Goal: Information Seeking & Learning: Learn about a topic

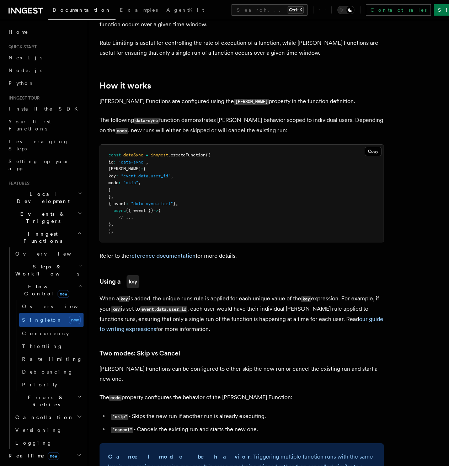
scroll to position [462, 0]
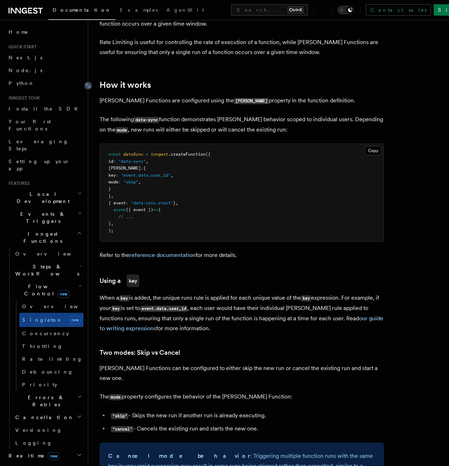
click at [88, 84] on icon at bounding box center [88, 86] width 4 height 4
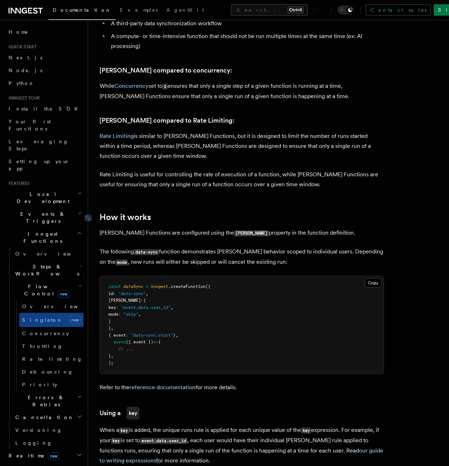
scroll to position [355, 0]
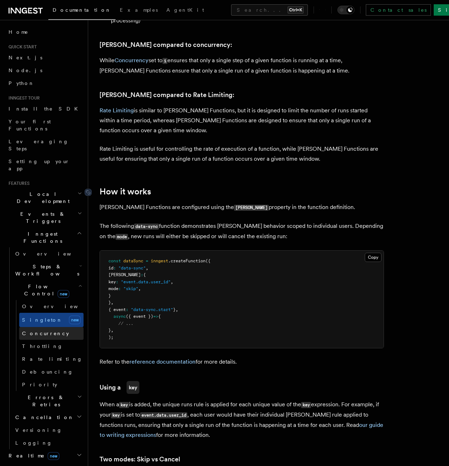
click at [27, 331] on span "Concurrency" at bounding box center [45, 334] width 47 height 6
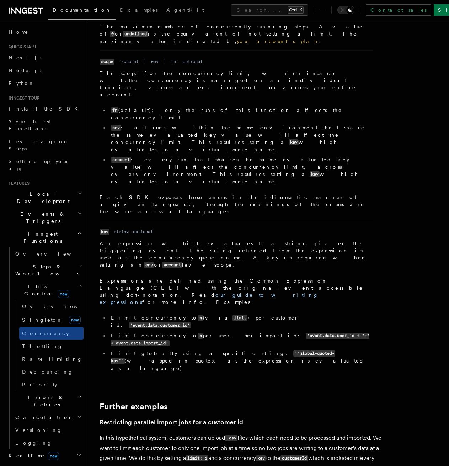
scroll to position [2488, 0]
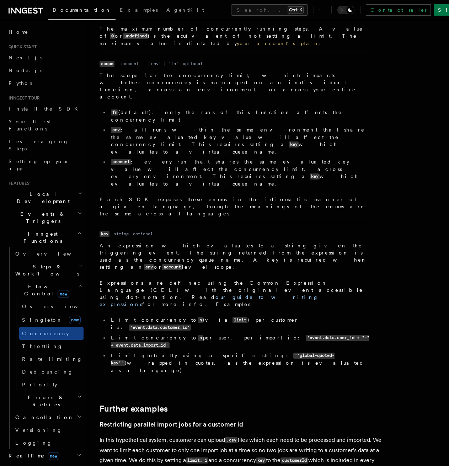
click at [37, 317] on span "Singleton" at bounding box center [42, 320] width 41 height 6
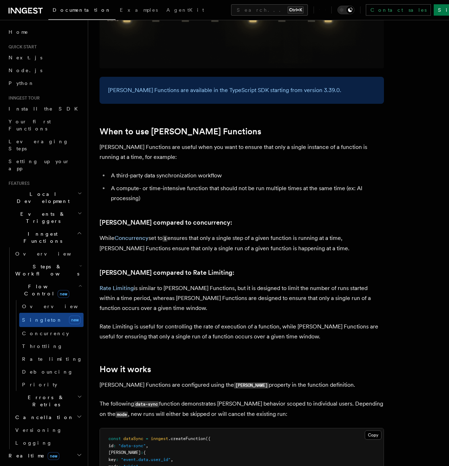
scroll to position [355, 0]
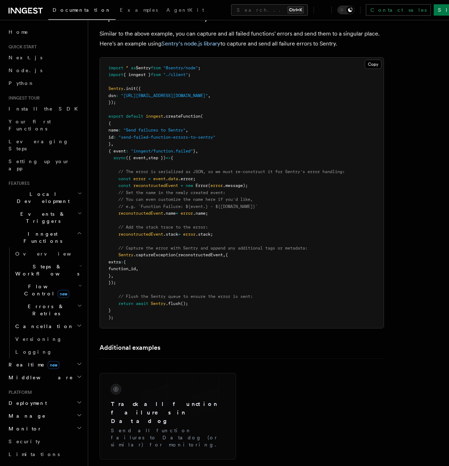
scroll to position [1274, 0]
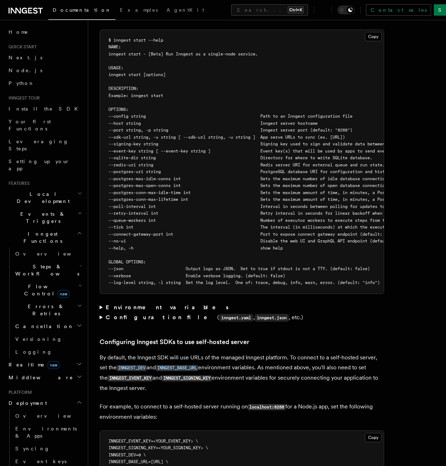
scroll to position [1242, 0]
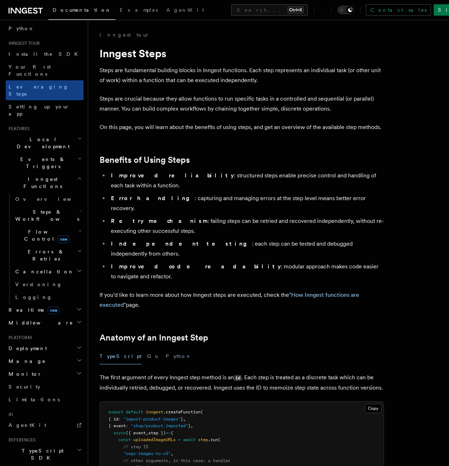
scroll to position [71, 0]
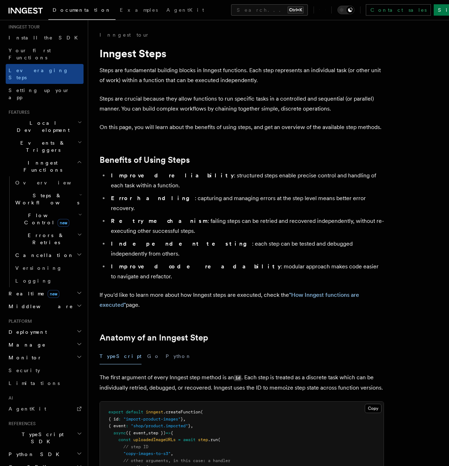
click at [45, 192] on span "Steps & Workflows" at bounding box center [45, 199] width 67 height 14
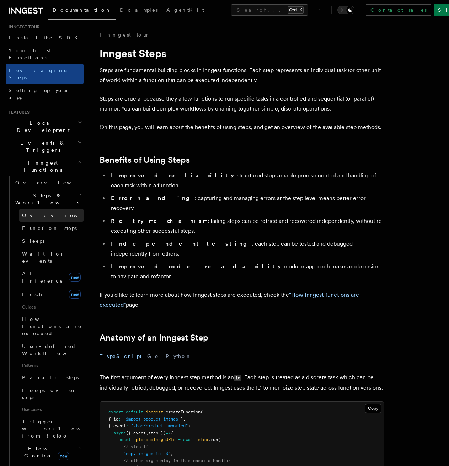
click at [37, 209] on link "Overview" at bounding box center [51, 215] width 64 height 13
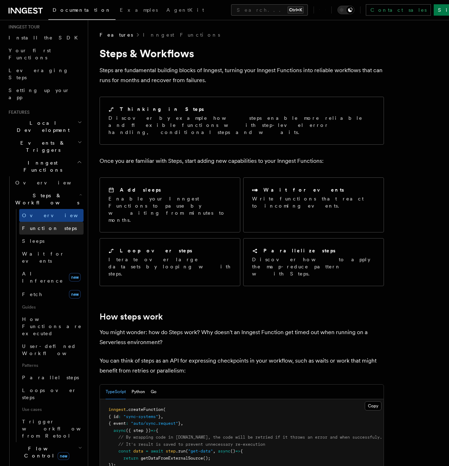
click at [43, 225] on span "Function steps" at bounding box center [49, 228] width 55 height 6
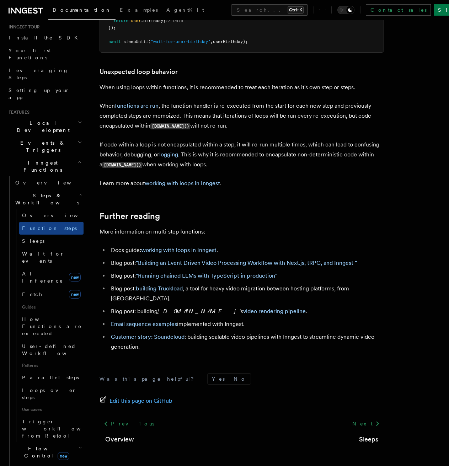
scroll to position [2251, 0]
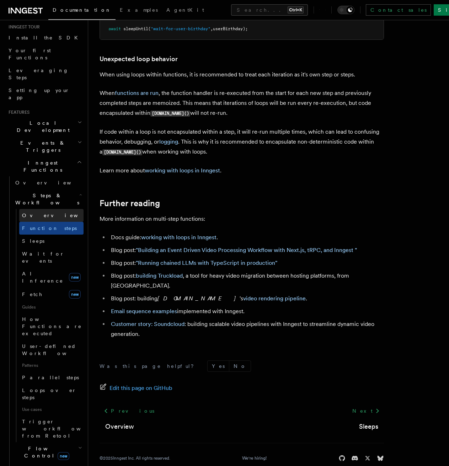
click at [49, 209] on link "Overview" at bounding box center [51, 215] width 64 height 13
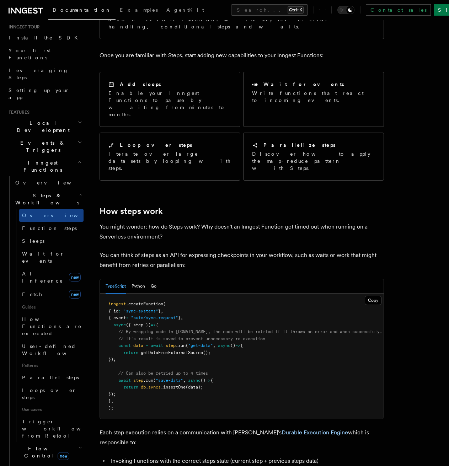
scroll to position [213, 0]
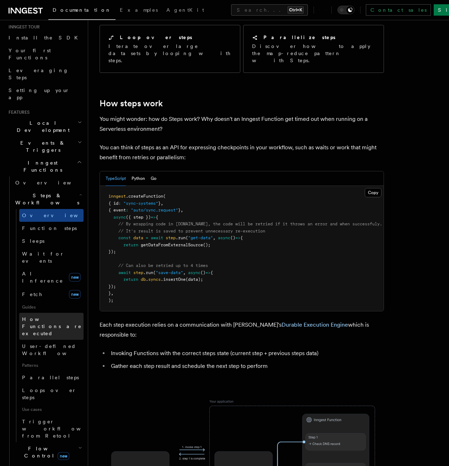
click at [37, 316] on span "How Functions are executed" at bounding box center [52, 326] width 61 height 21
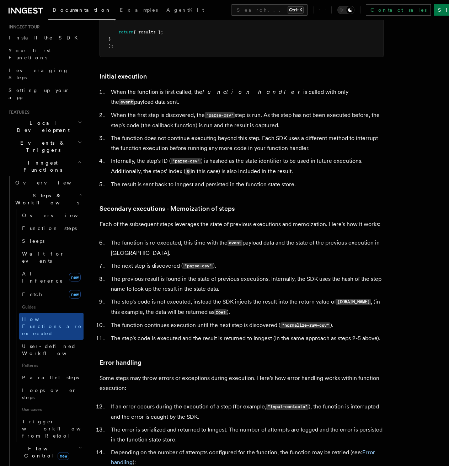
scroll to position [853, 0]
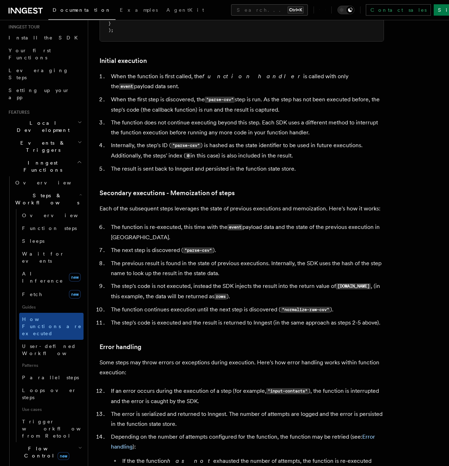
click at [274, 245] on li "The next step is discovered ( "parse-csv" )." at bounding box center [246, 250] width 275 height 10
click at [40, 235] on link "Sleeps" at bounding box center [51, 241] width 64 height 13
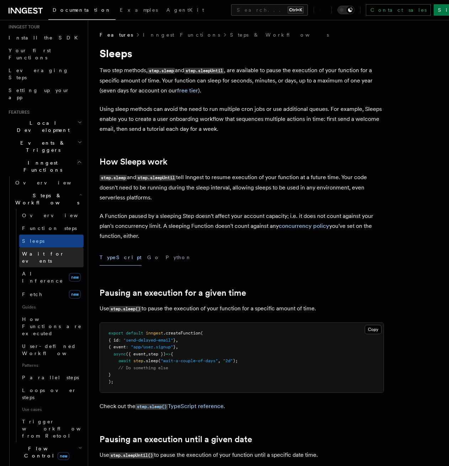
click at [44, 251] on span "Wait for events" at bounding box center [43, 257] width 42 height 13
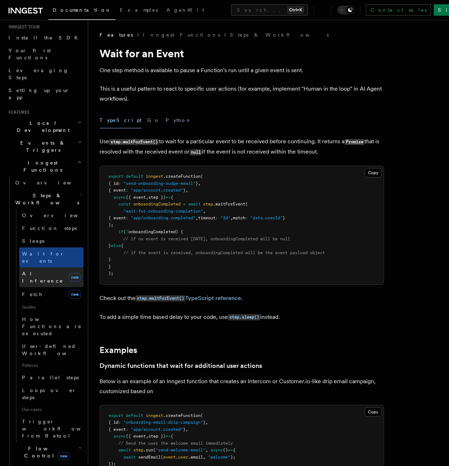
click at [48, 271] on span "AI Inference" at bounding box center [42, 277] width 41 height 13
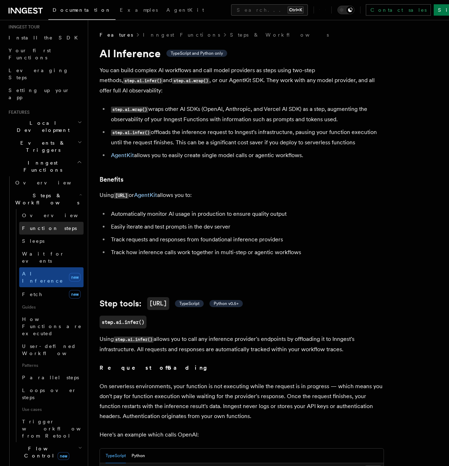
click at [45, 222] on link "Function steps" at bounding box center [51, 228] width 64 height 13
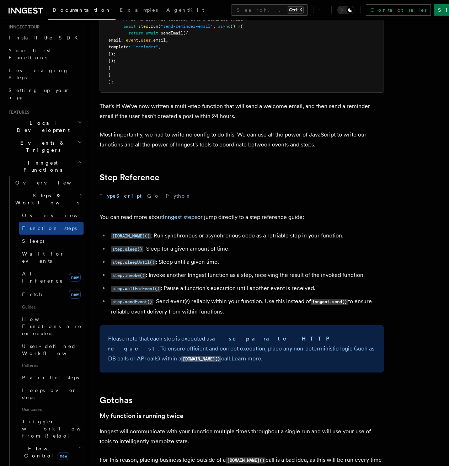
scroll to position [1138, 0]
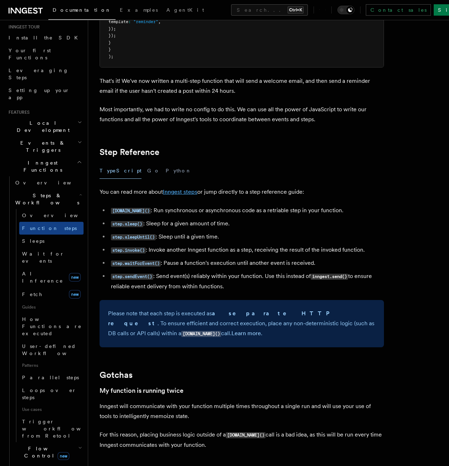
click at [175, 193] on link "Inngest steps" at bounding box center [180, 191] width 34 height 7
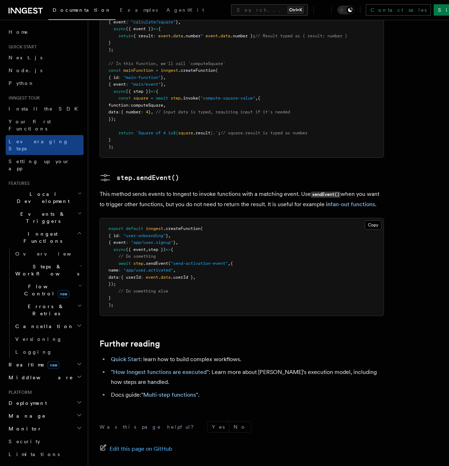
scroll to position [1409, 0]
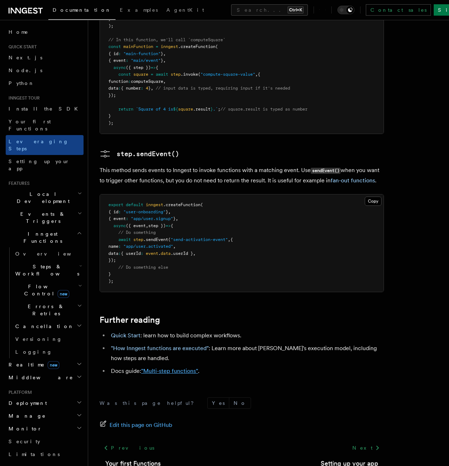
click at [181, 368] on link ""Multi-step functions"" at bounding box center [169, 371] width 57 height 7
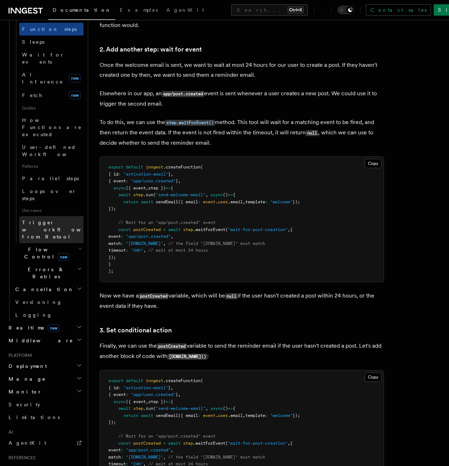
scroll to position [284, 0]
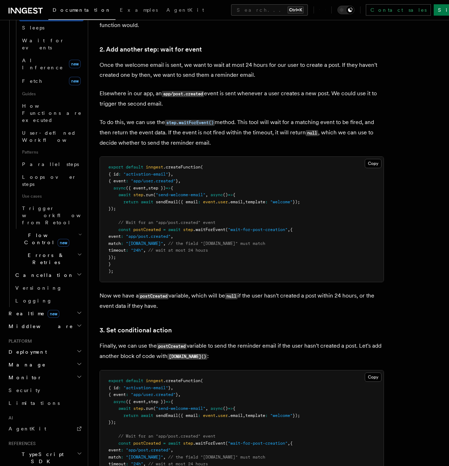
click at [69, 229] on h2 "Flow Control new" at bounding box center [47, 239] width 71 height 20
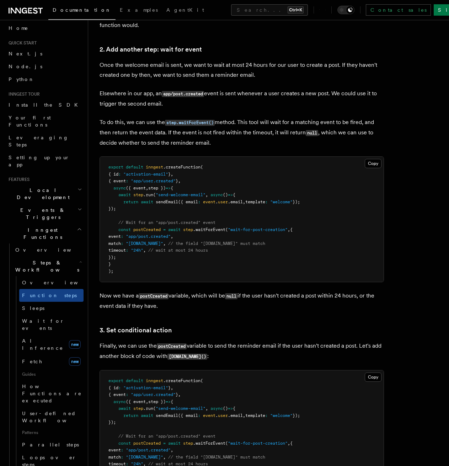
scroll to position [0, 0]
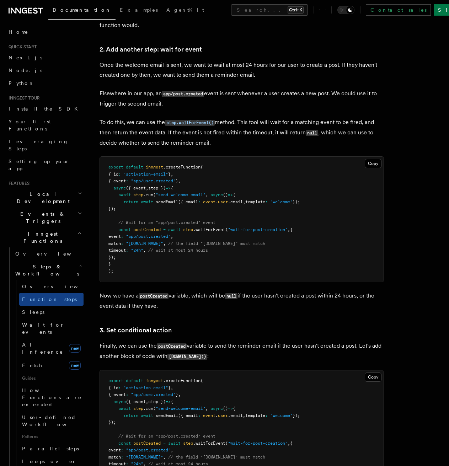
click at [36, 210] on span "Events & Triggers" at bounding box center [42, 217] width 72 height 14
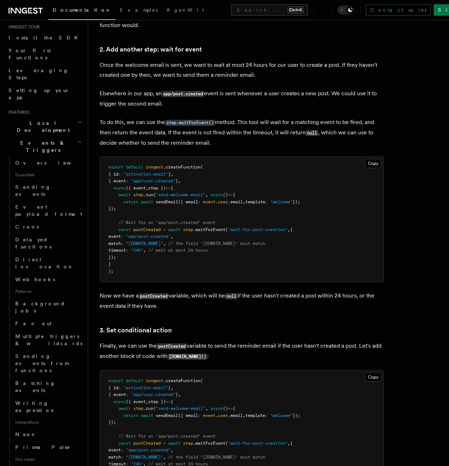
scroll to position [36, 0]
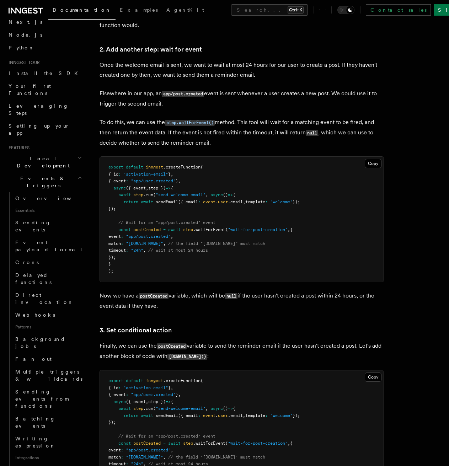
click at [46, 155] on span "Local Development" at bounding box center [42, 162] width 72 height 14
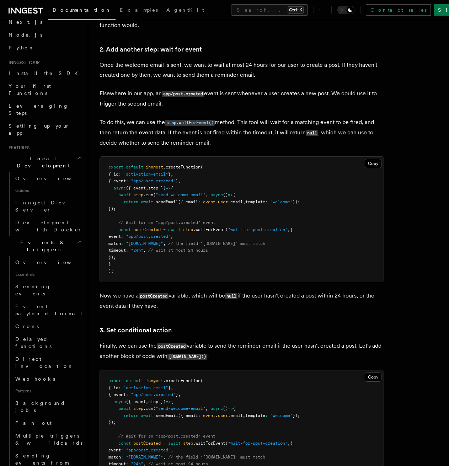
click at [46, 155] on span "Local Development" at bounding box center [42, 162] width 72 height 14
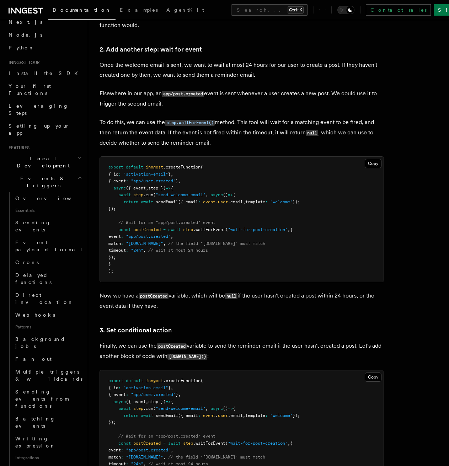
click at [36, 175] on span "Events & Triggers" at bounding box center [42, 182] width 72 height 14
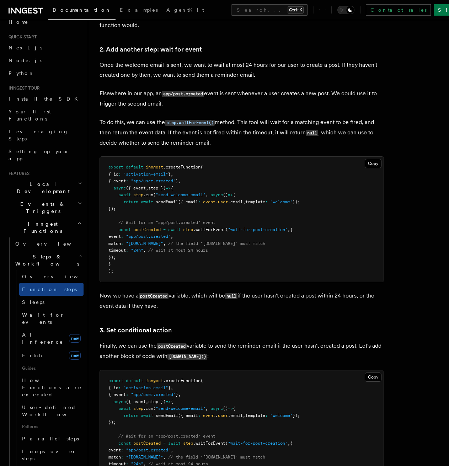
scroll to position [0, 0]
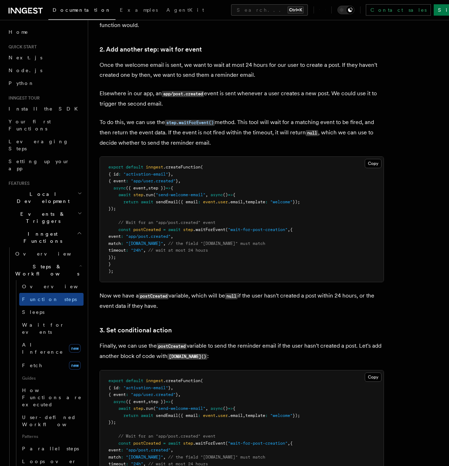
click at [70, 228] on h2 "Inngest Functions" at bounding box center [45, 238] width 78 height 20
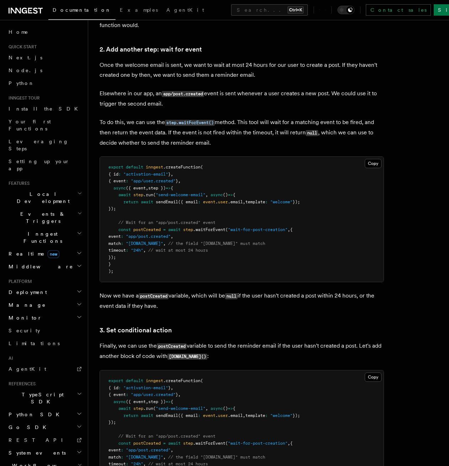
click at [53, 208] on h2 "Events & Triggers" at bounding box center [45, 218] width 78 height 20
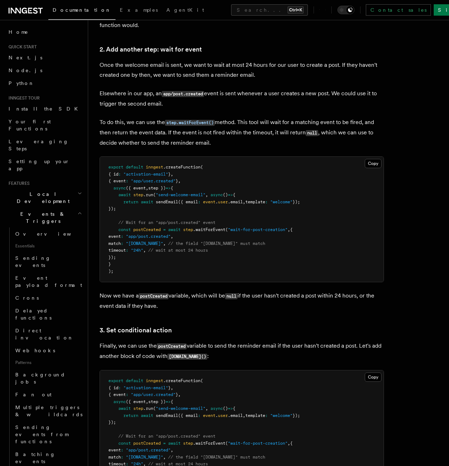
click at [31, 191] on span "Local Development" at bounding box center [42, 198] width 72 height 14
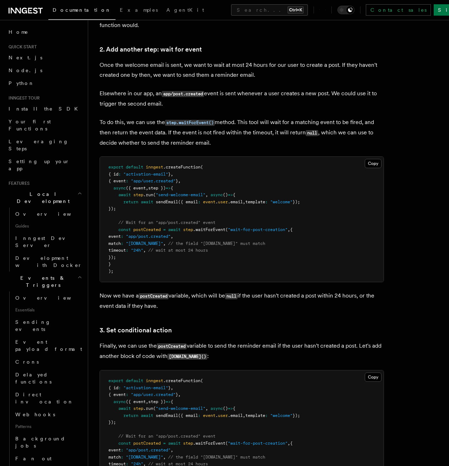
click at [31, 191] on span "Local Development" at bounding box center [42, 198] width 72 height 14
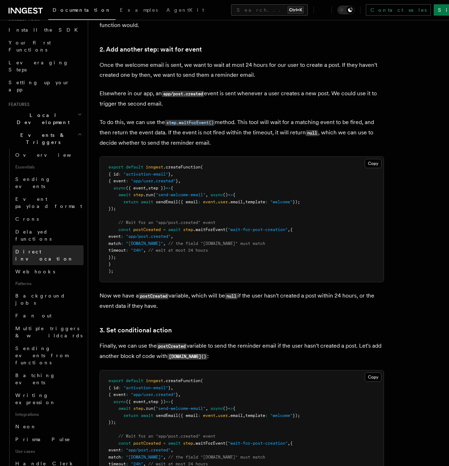
scroll to position [107, 0]
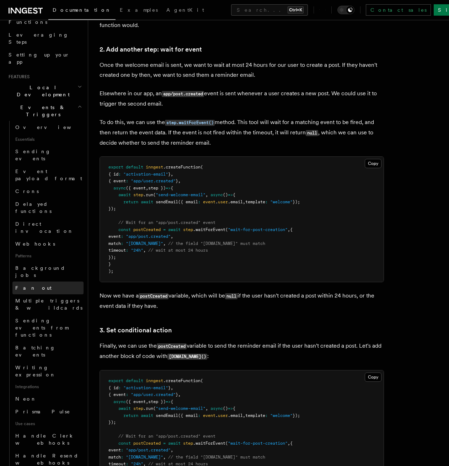
click at [34, 282] on link "Fan out" at bounding box center [47, 288] width 71 height 13
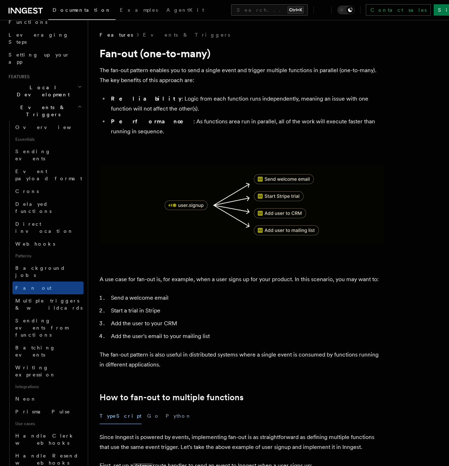
click at [129, 200] on img at bounding box center [242, 205] width 284 height 80
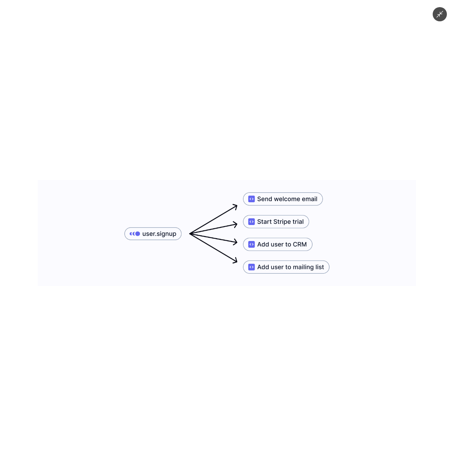
click at [166, 194] on img at bounding box center [227, 233] width 378 height 106
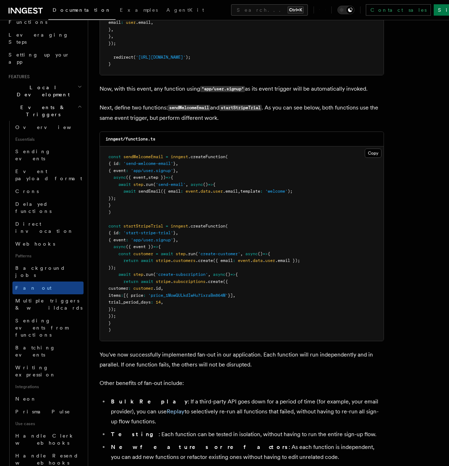
scroll to position [604, 0]
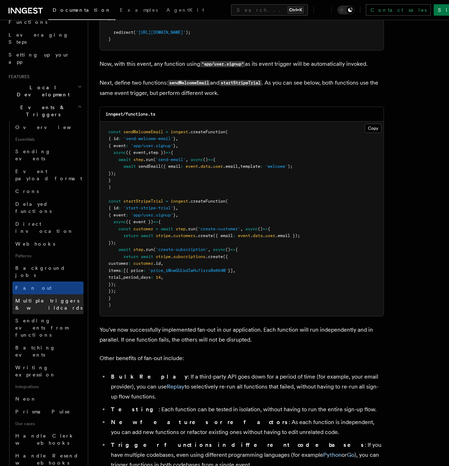
click at [33, 297] on span "Multiple triggers & wildcards" at bounding box center [49, 304] width 68 height 14
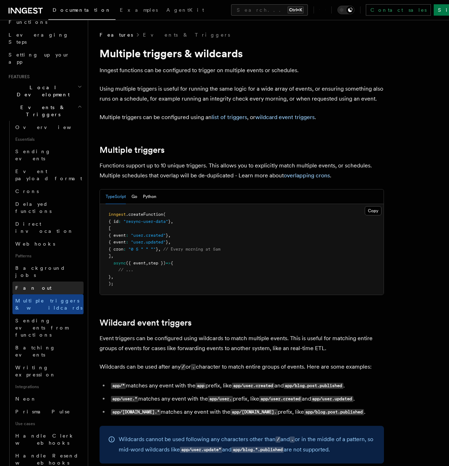
click at [38, 282] on link "Fan out" at bounding box center [47, 288] width 71 height 13
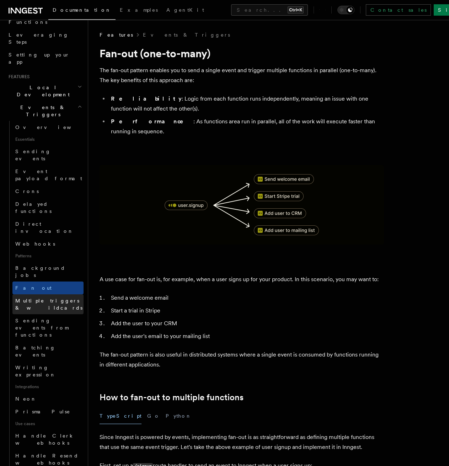
click at [45, 297] on span "Multiple triggers & wildcards" at bounding box center [49, 304] width 68 height 14
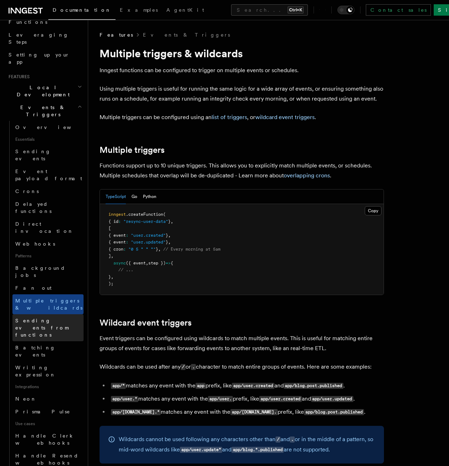
click at [47, 318] on span "Sending events from functions" at bounding box center [41, 328] width 53 height 20
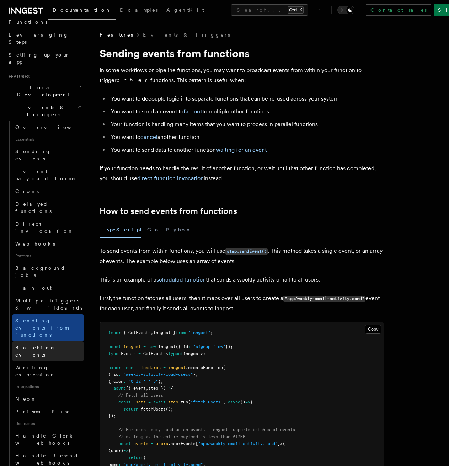
click at [47, 341] on link "Batching events" at bounding box center [47, 351] width 71 height 20
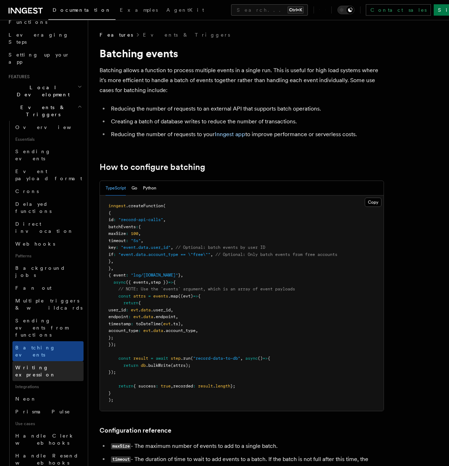
click at [46, 365] on span "Writing expression" at bounding box center [35, 371] width 41 height 13
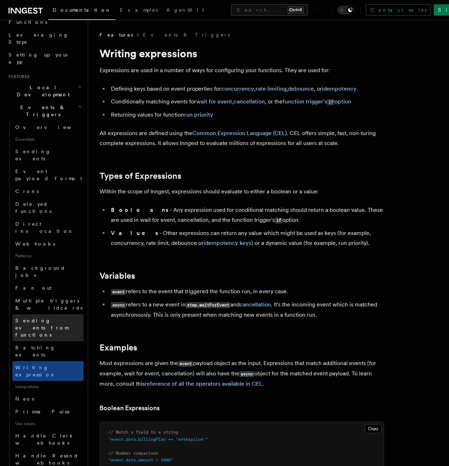
click at [37, 317] on span "Sending events from functions" at bounding box center [49, 327] width 68 height 21
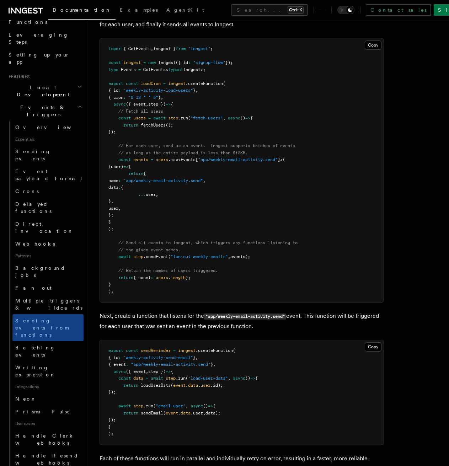
scroll to position [284, 0]
click at [238, 193] on pre "import { GetEvents , Inngest } from "inngest" ; const inngest = new Inngest ({ …" at bounding box center [242, 170] width 284 height 264
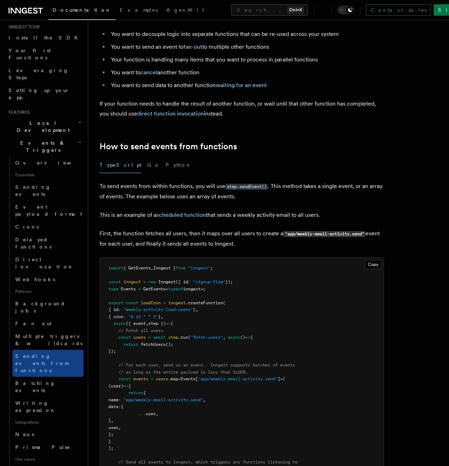
scroll to position [142, 0]
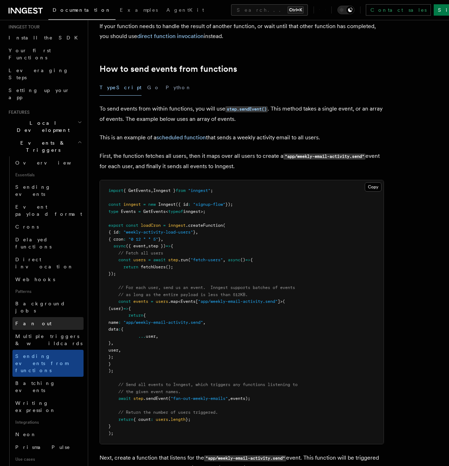
click at [31, 321] on span "Fan out" at bounding box center [33, 324] width 36 height 6
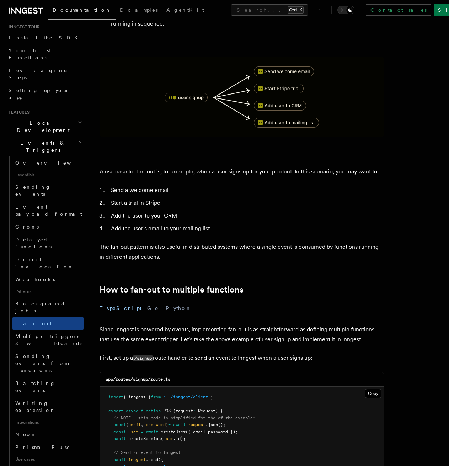
scroll to position [107, 0]
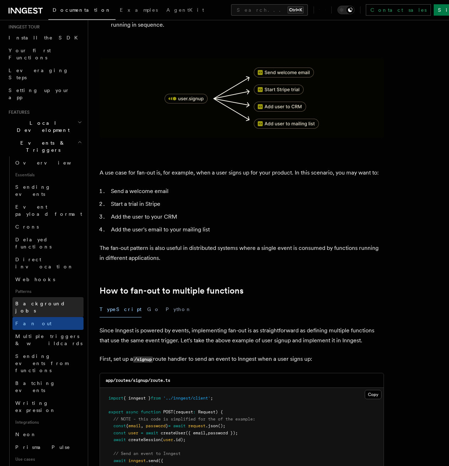
click at [53, 297] on link "Background jobs" at bounding box center [47, 307] width 71 height 20
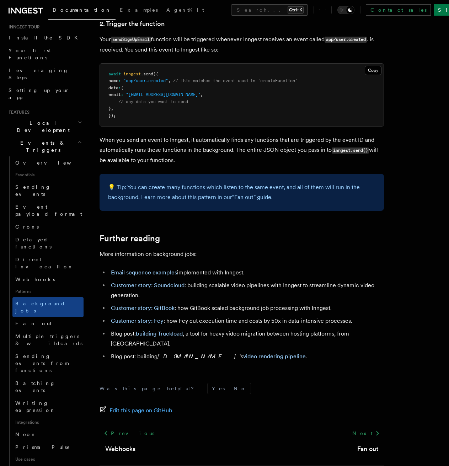
scroll to position [604, 0]
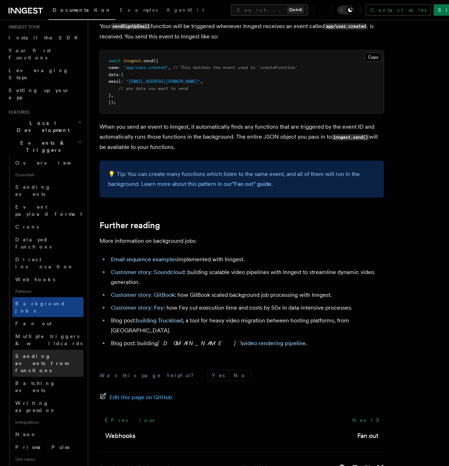
click at [44, 353] on span "Sending events from functions" at bounding box center [49, 363] width 68 height 21
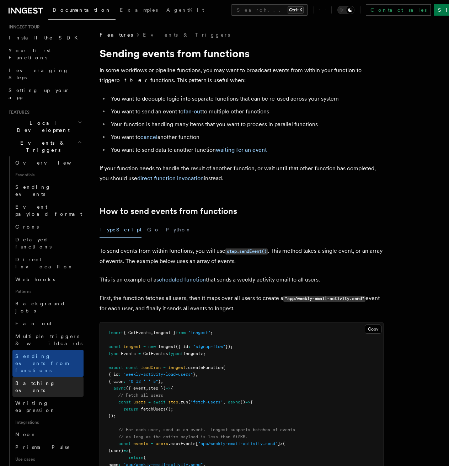
click at [48, 380] on span "Batching events" at bounding box center [35, 386] width 40 height 13
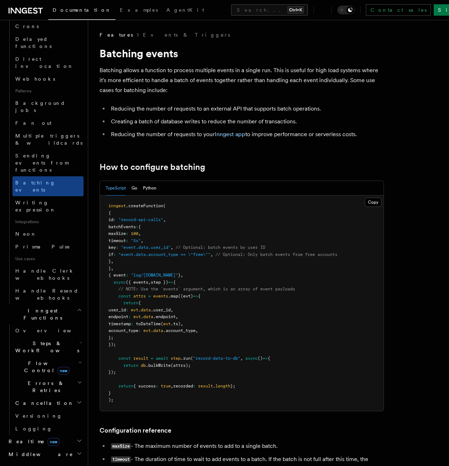
scroll to position [320, 0]
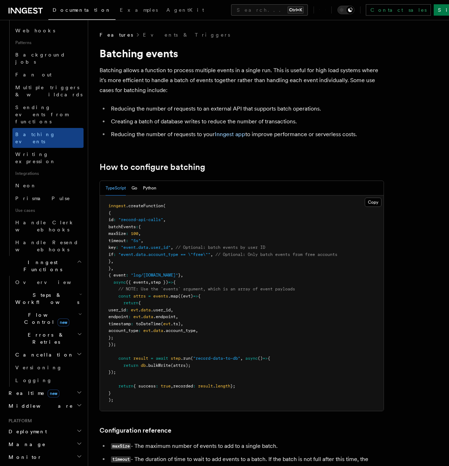
click at [77, 309] on h2 "Flow Control new" at bounding box center [47, 319] width 71 height 20
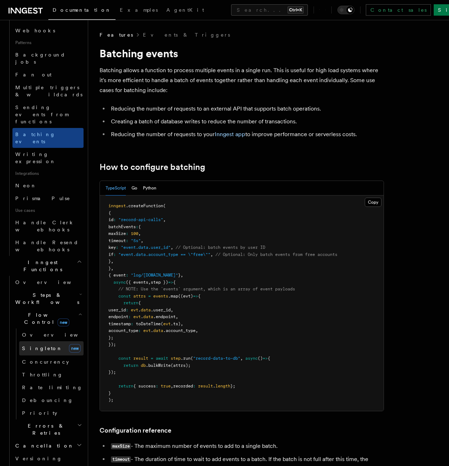
click at [46, 341] on link "Singleton new" at bounding box center [51, 348] width 64 height 14
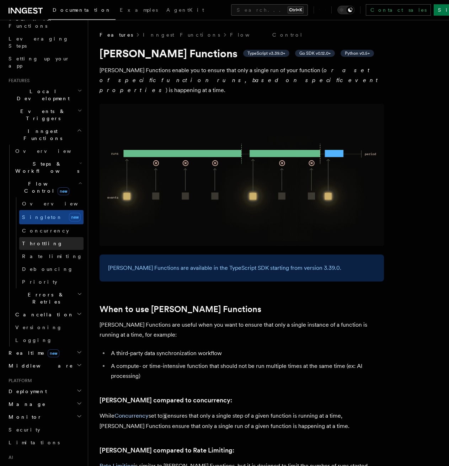
scroll to position [87, 0]
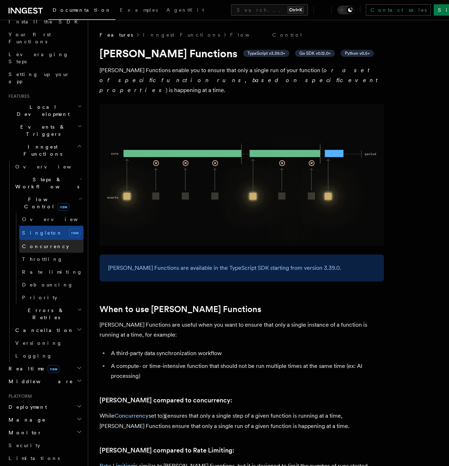
click at [36, 240] on link "Concurrency" at bounding box center [51, 246] width 64 height 13
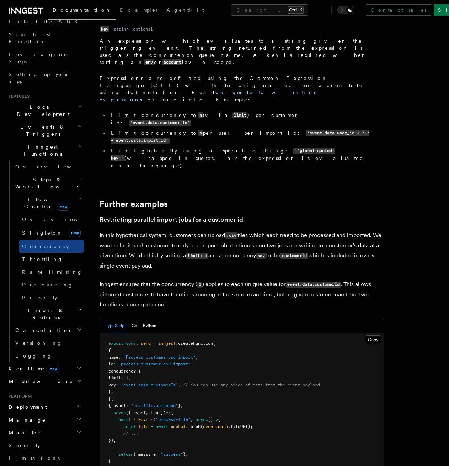
scroll to position [2710, 0]
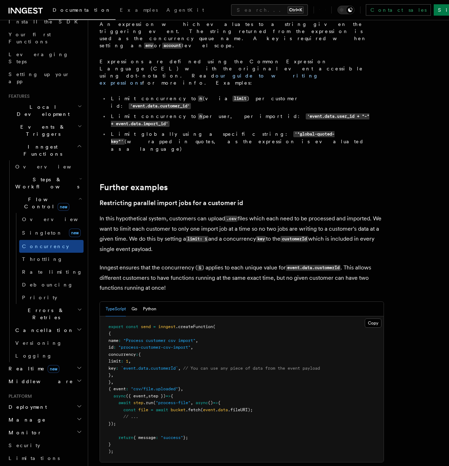
click at [272, 316] on pre "export const send = inngest .createFunction ( { name : "Process customer csv im…" at bounding box center [242, 389] width 284 height 146
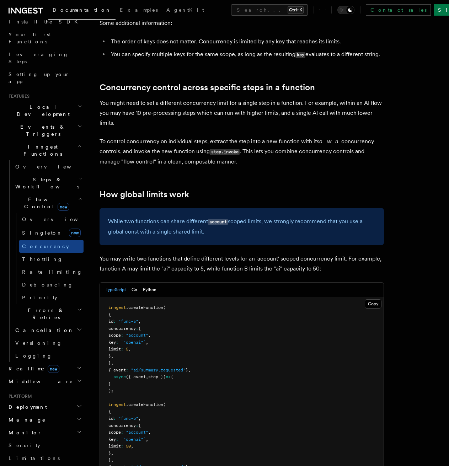
scroll to position [1706, 0]
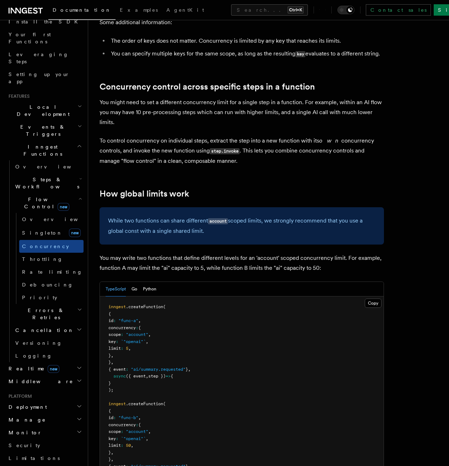
click at [255, 136] on p "To control concurrency on individual steps, extract the step into a new functio…" at bounding box center [242, 151] width 284 height 30
click at [248, 136] on p "To control concurrency on individual steps, extract the step into a new functio…" at bounding box center [242, 151] width 284 height 30
drag, startPoint x: 284, startPoint y: 81, endPoint x: 362, endPoint y: 84, distance: 77.5
click at [362, 136] on p "To control concurrency on individual steps, extract the step into a new functio…" at bounding box center [242, 151] width 284 height 30
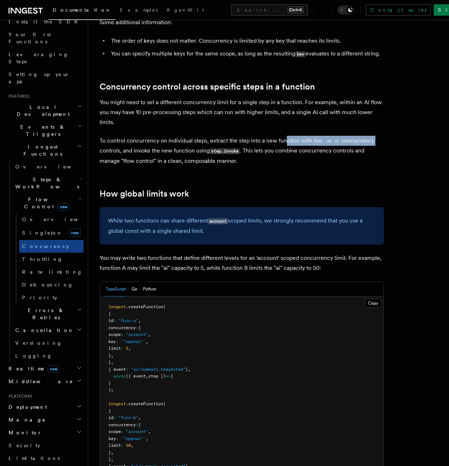
click at [362, 136] on p "To control concurrency on individual steps, extract the step into a new functio…" at bounding box center [242, 151] width 284 height 30
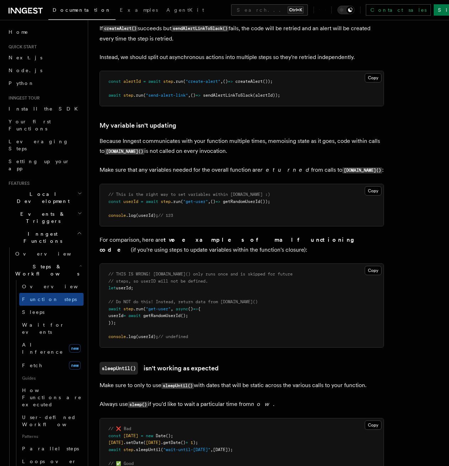
scroll to position [1742, 0]
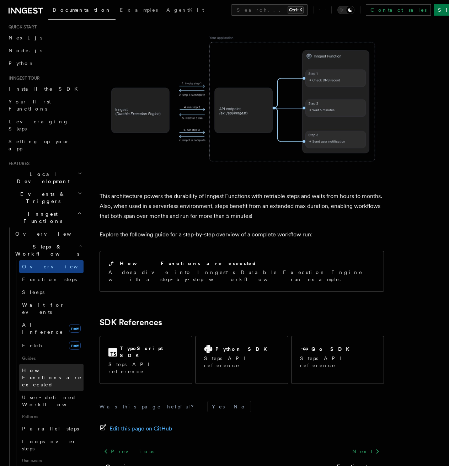
scroll to position [107, 0]
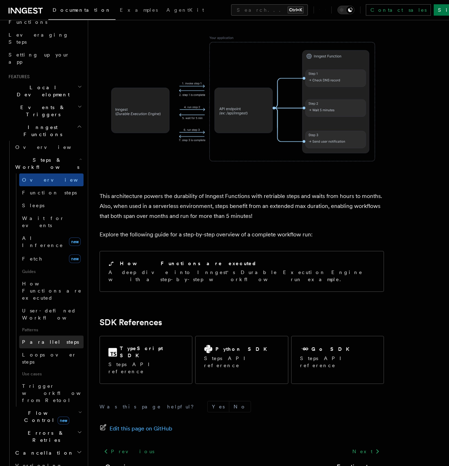
click at [47, 339] on span "Parallel steps" at bounding box center [50, 342] width 57 height 6
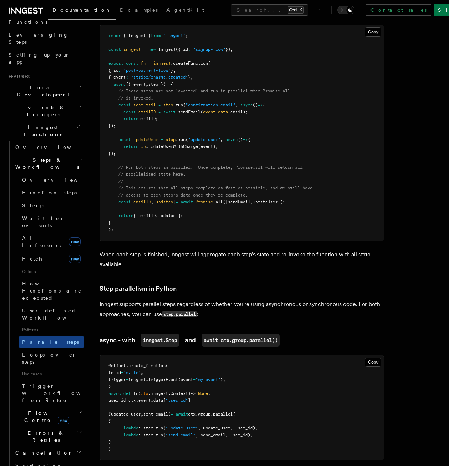
scroll to position [249, 0]
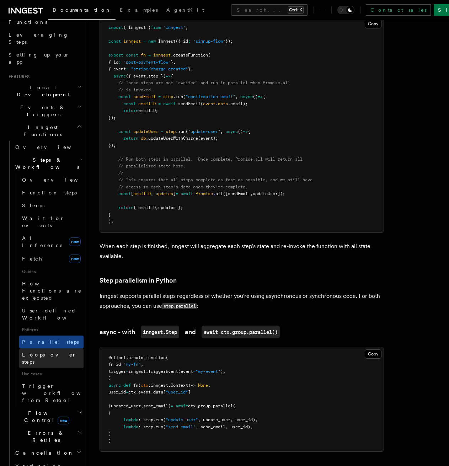
click at [50, 352] on span "Loops over steps" at bounding box center [49, 358] width 54 height 13
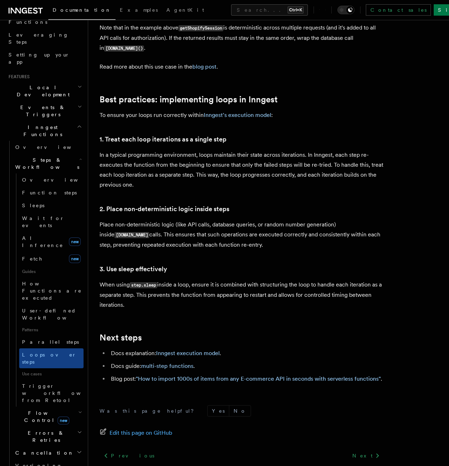
scroll to position [1066, 0]
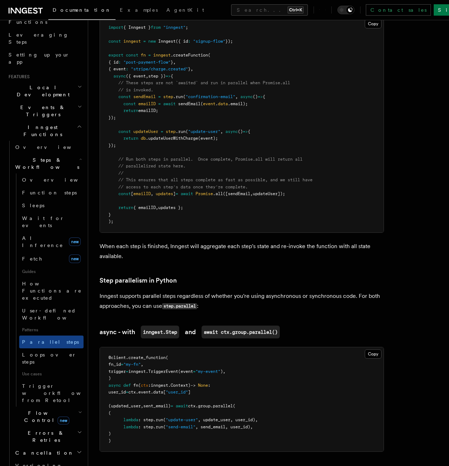
scroll to position [577, 0]
